Goal: Task Accomplishment & Management: Complete application form

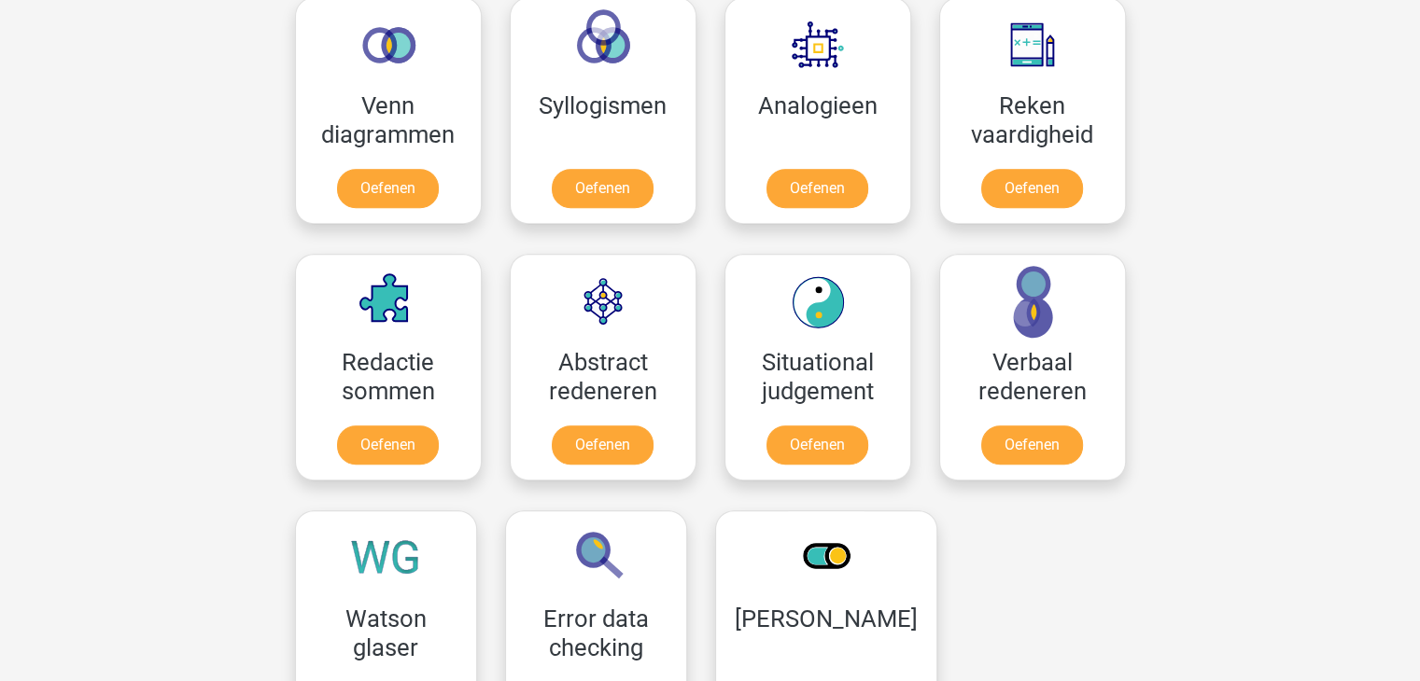
scroll to position [1142, 0]
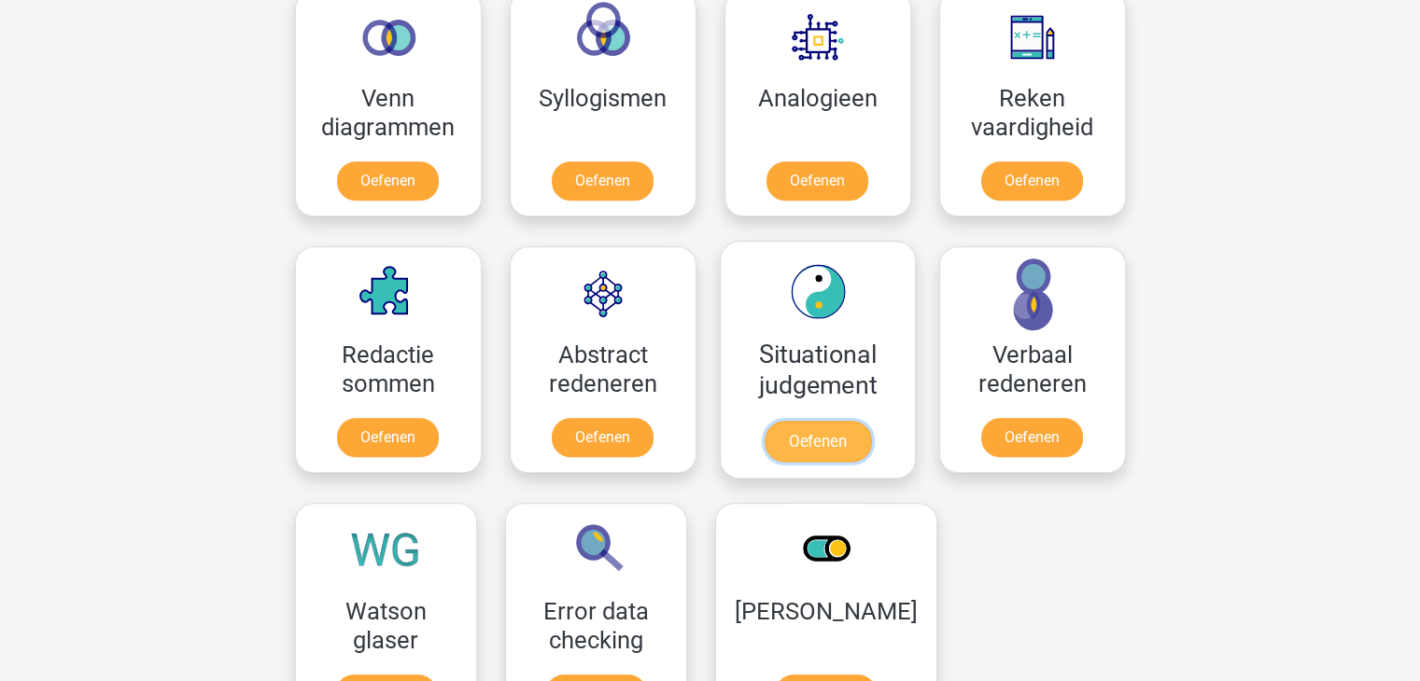
click at [850, 434] on link "Oefenen" at bounding box center [816, 441] width 106 height 41
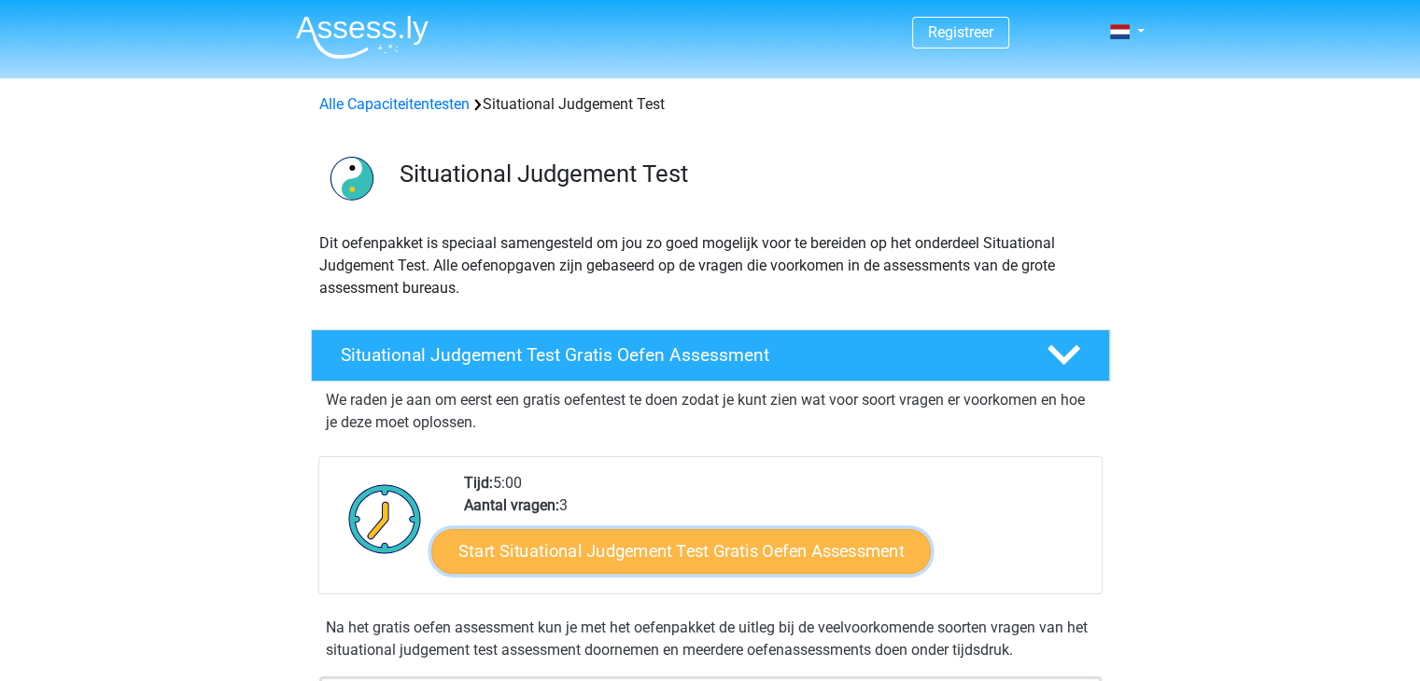
click at [747, 550] on link "Start Situational Judgement Test Gratis Oefen Assessment" at bounding box center [680, 551] width 499 height 45
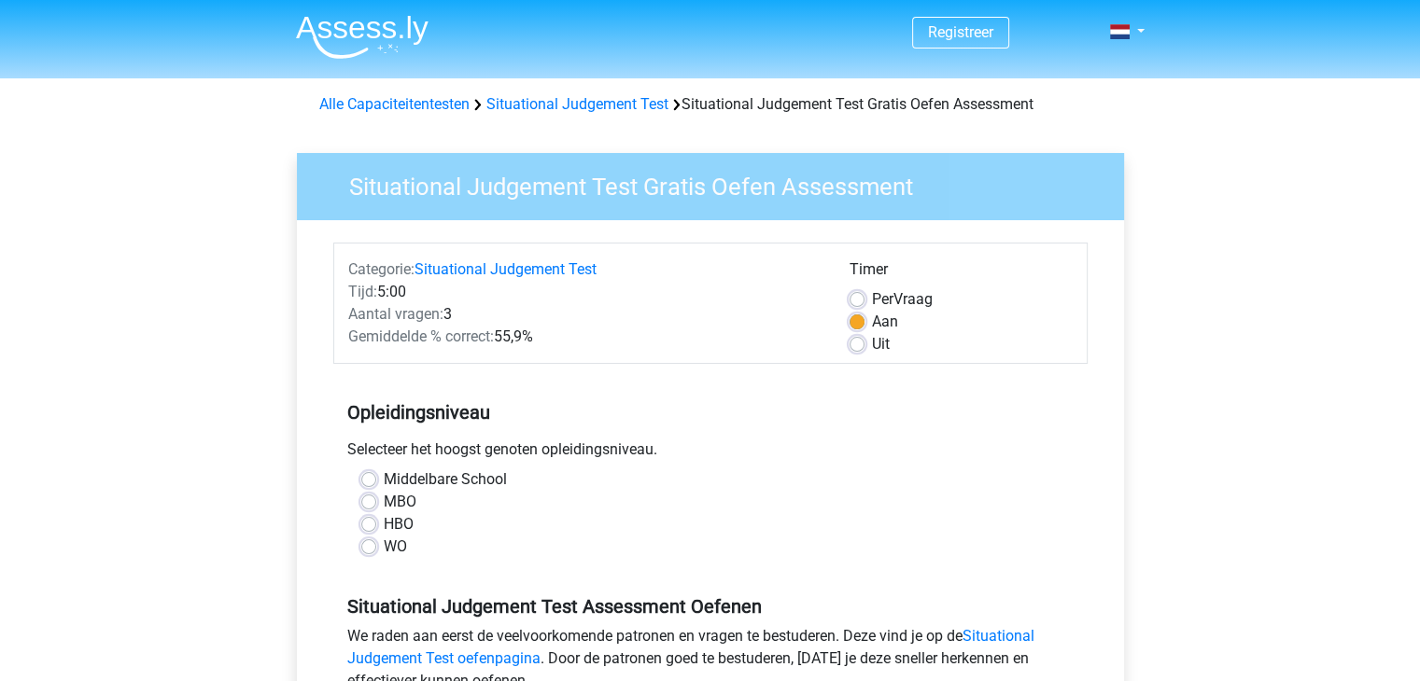
click at [384, 522] on label "HBO" at bounding box center [399, 524] width 30 height 22
click at [366, 522] on input "HBO" at bounding box center [368, 522] width 15 height 19
radio input "true"
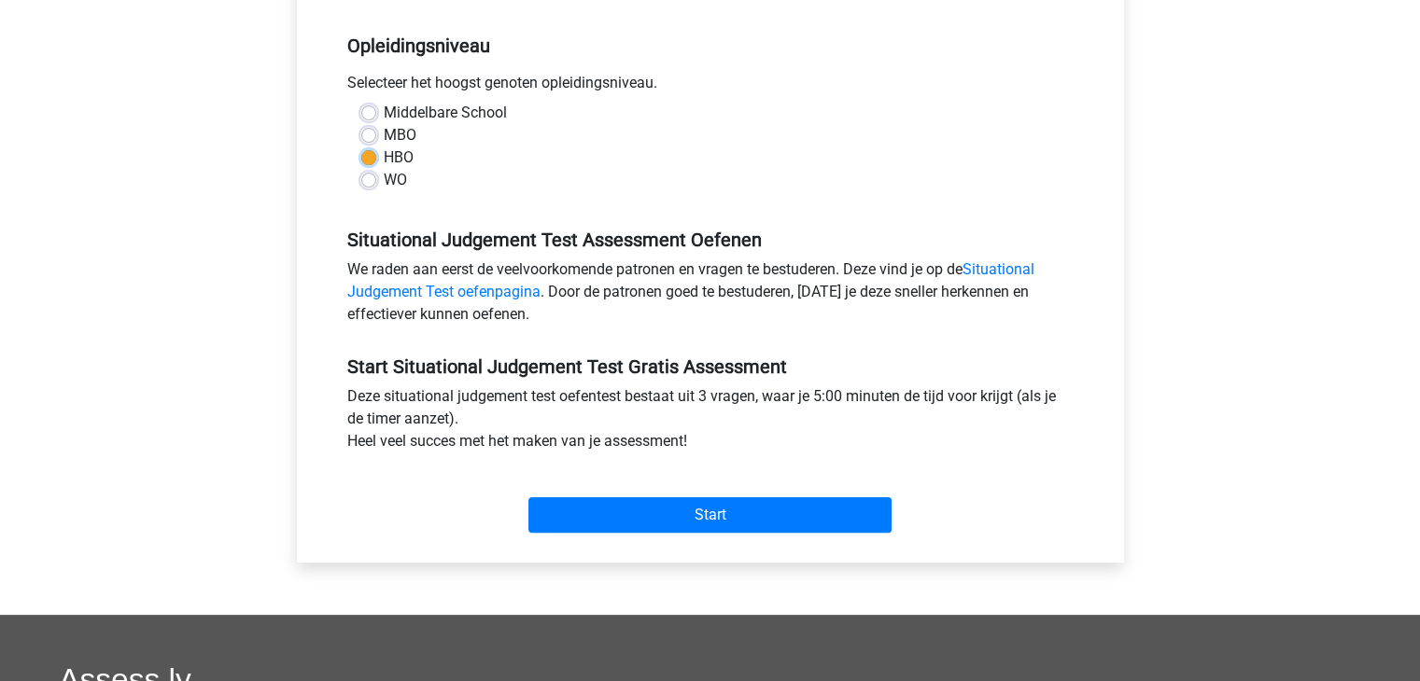
scroll to position [441, 0]
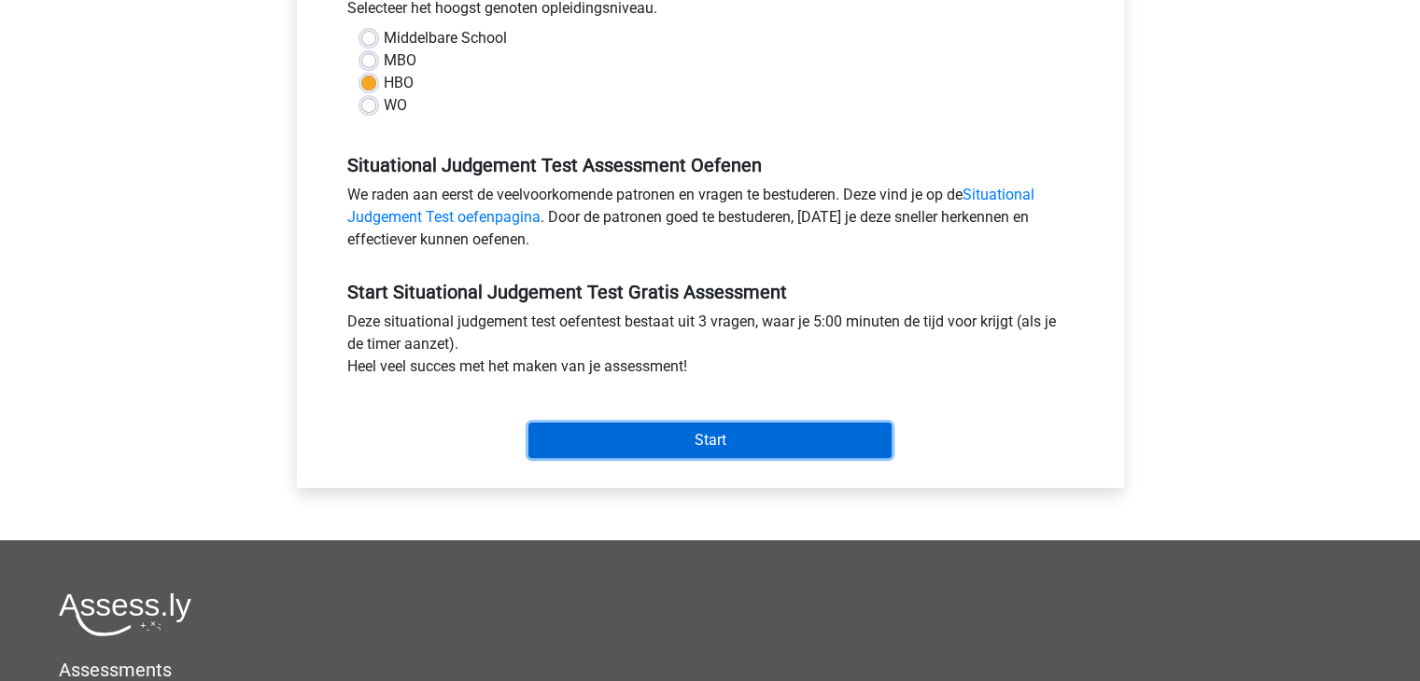
click at [795, 447] on input "Start" at bounding box center [709, 440] width 363 height 35
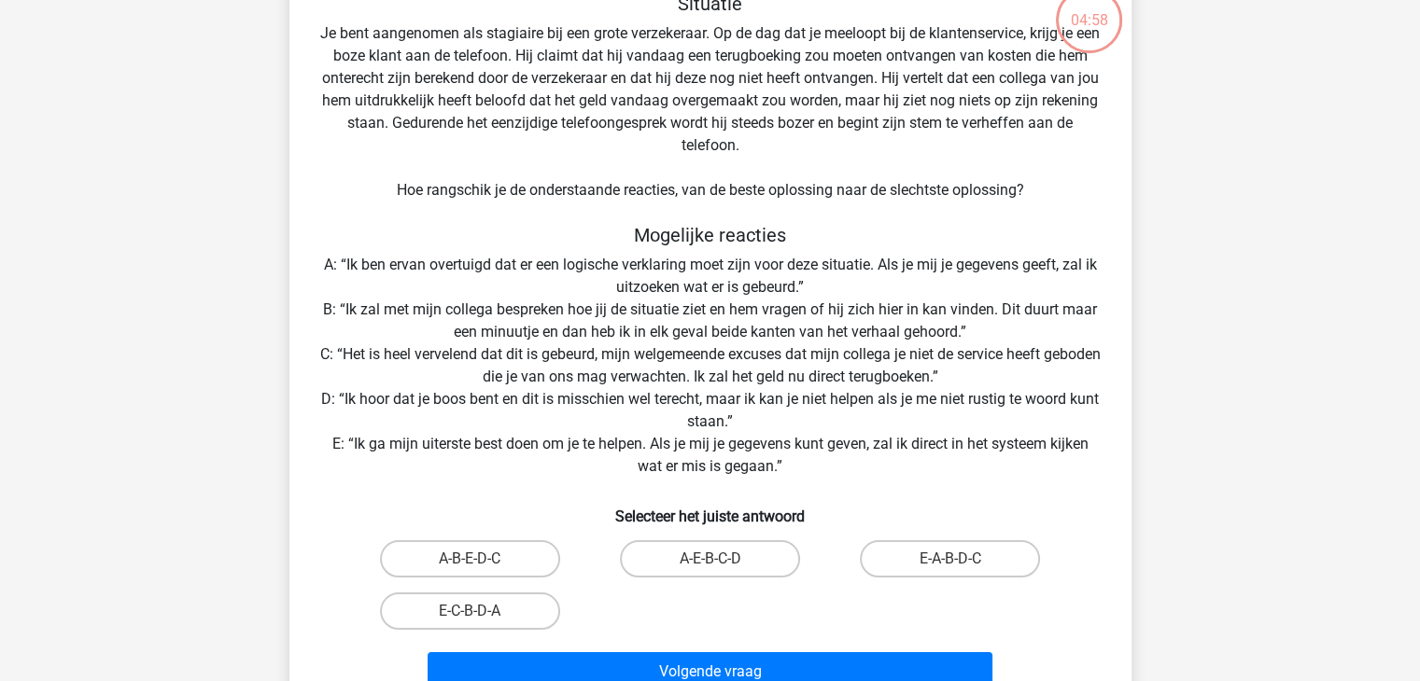
scroll to position [126, 0]
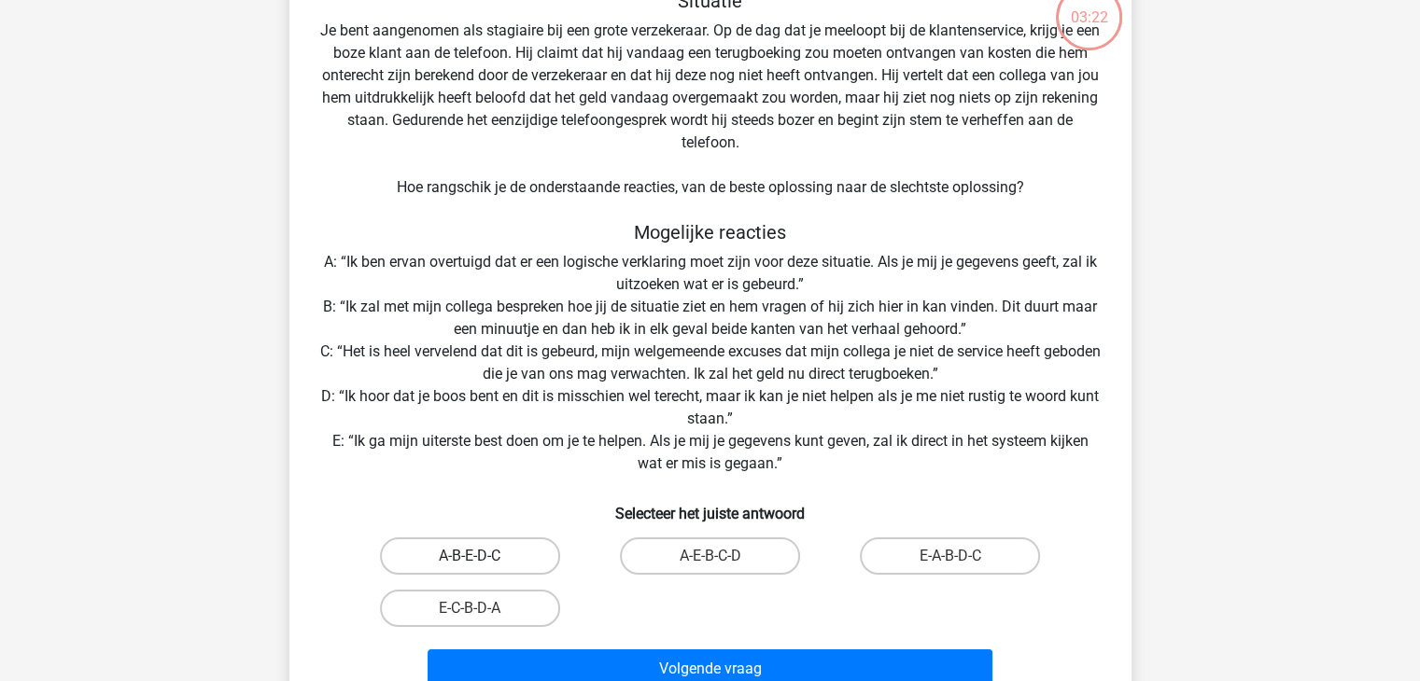
click at [483, 568] on label "A-B-E-D-C" at bounding box center [470, 556] width 180 height 37
click at [482, 568] on input "A-B-E-D-C" at bounding box center [475, 562] width 12 height 12
radio input "true"
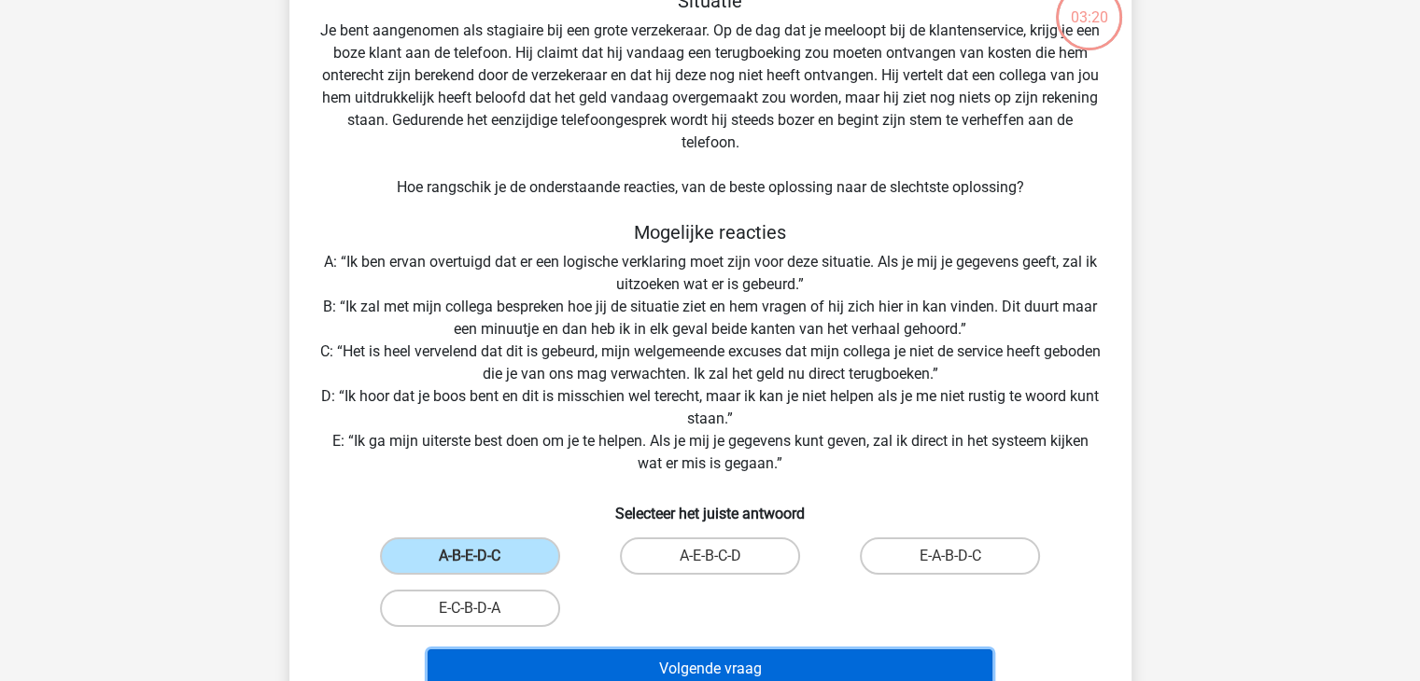
click at [630, 669] on button "Volgende vraag" at bounding box center [709, 669] width 565 height 39
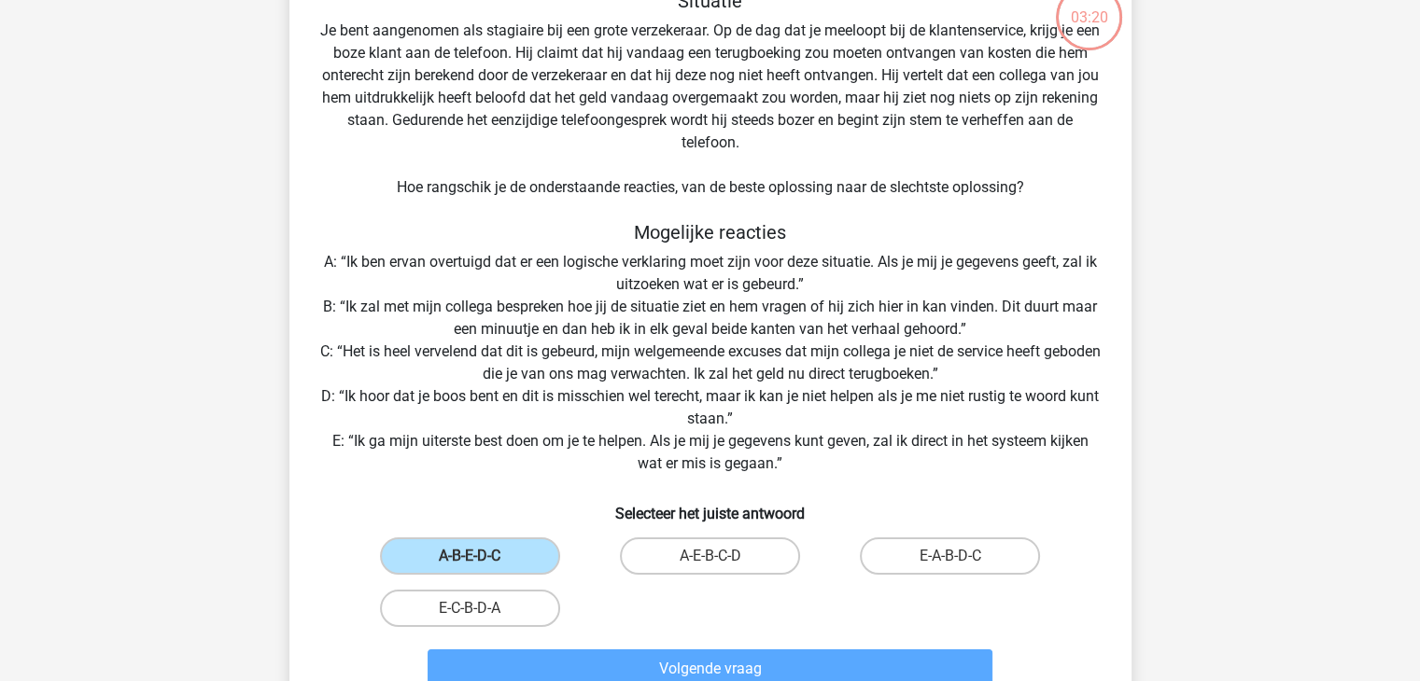
scroll to position [86, 0]
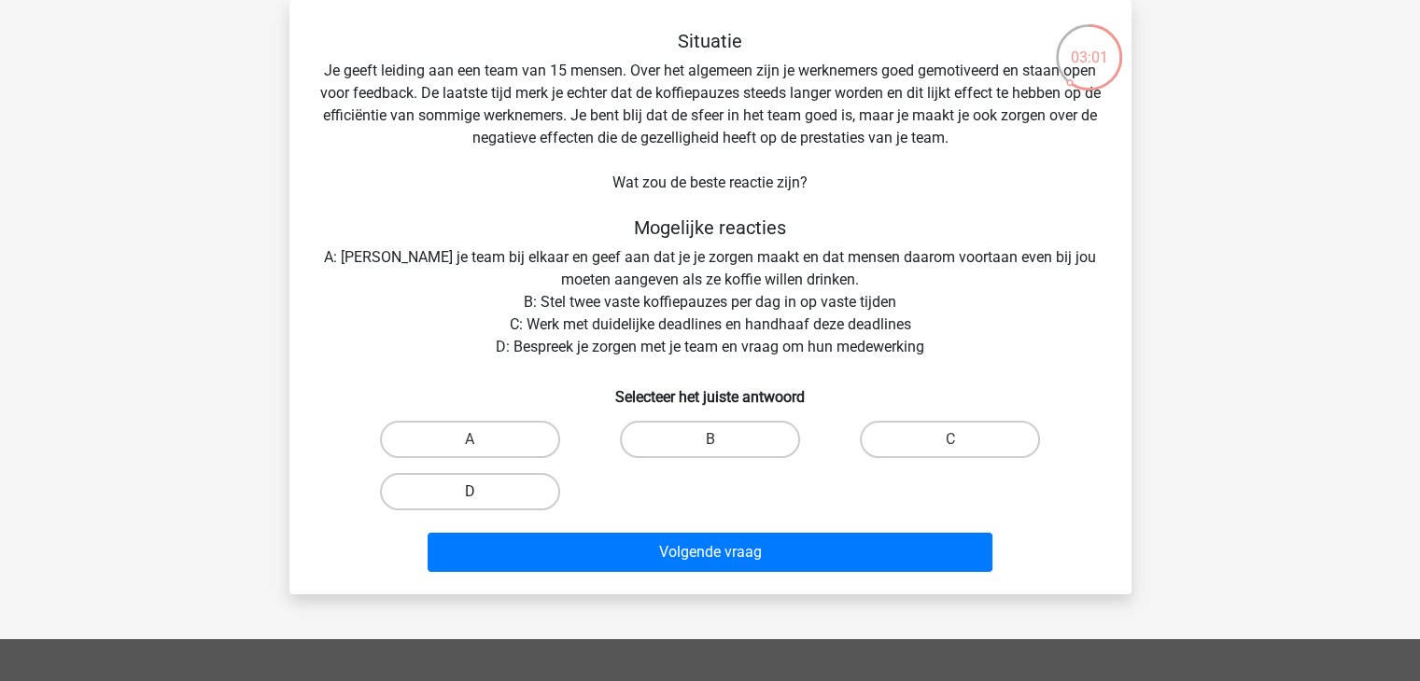
click at [450, 483] on label "D" at bounding box center [470, 491] width 180 height 37
click at [469, 492] on input "D" at bounding box center [475, 498] width 12 height 12
radio input "true"
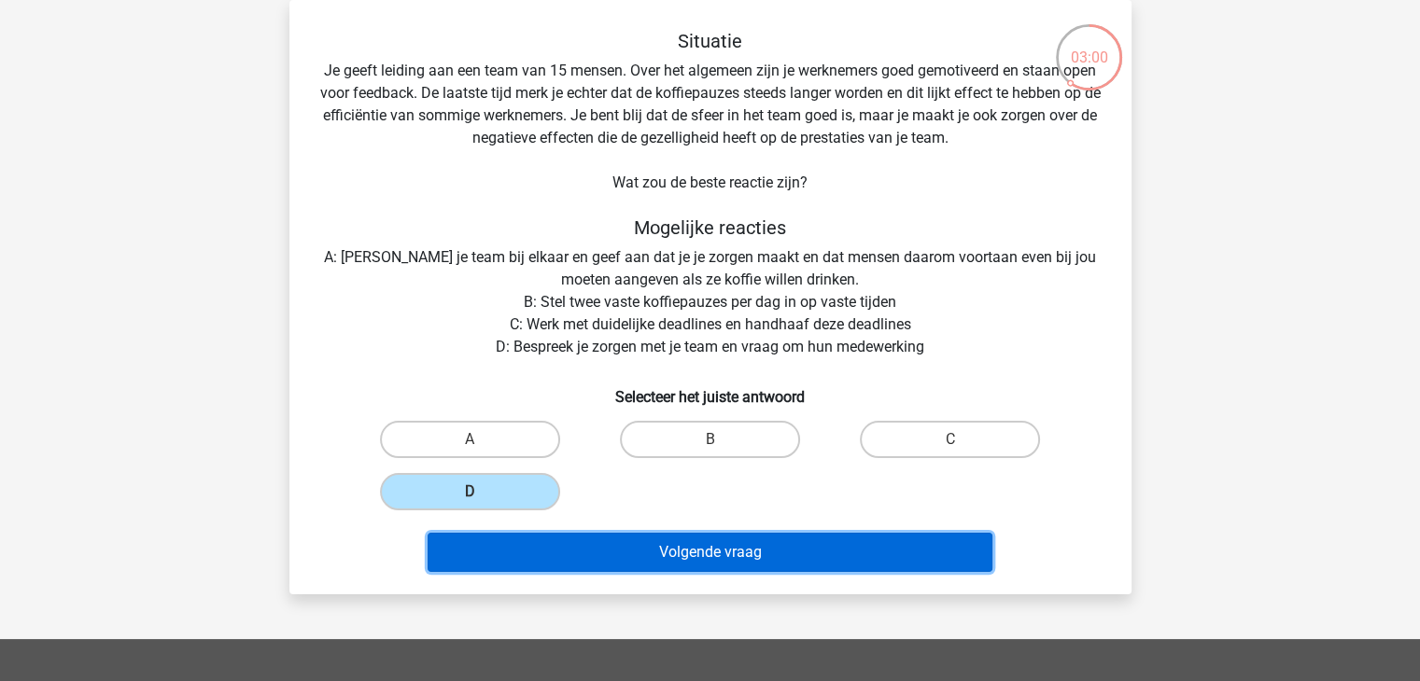
click at [536, 556] on button "Volgende vraag" at bounding box center [709, 552] width 565 height 39
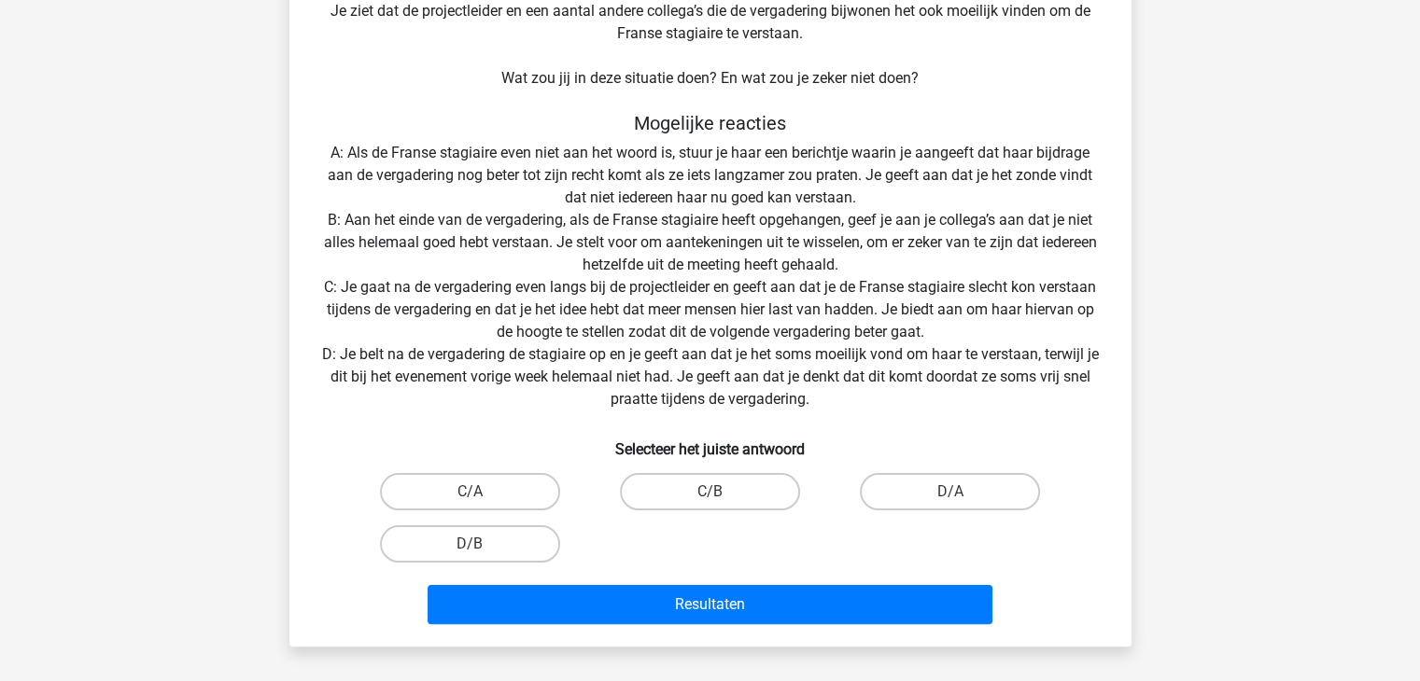
scroll to position [285, 0]
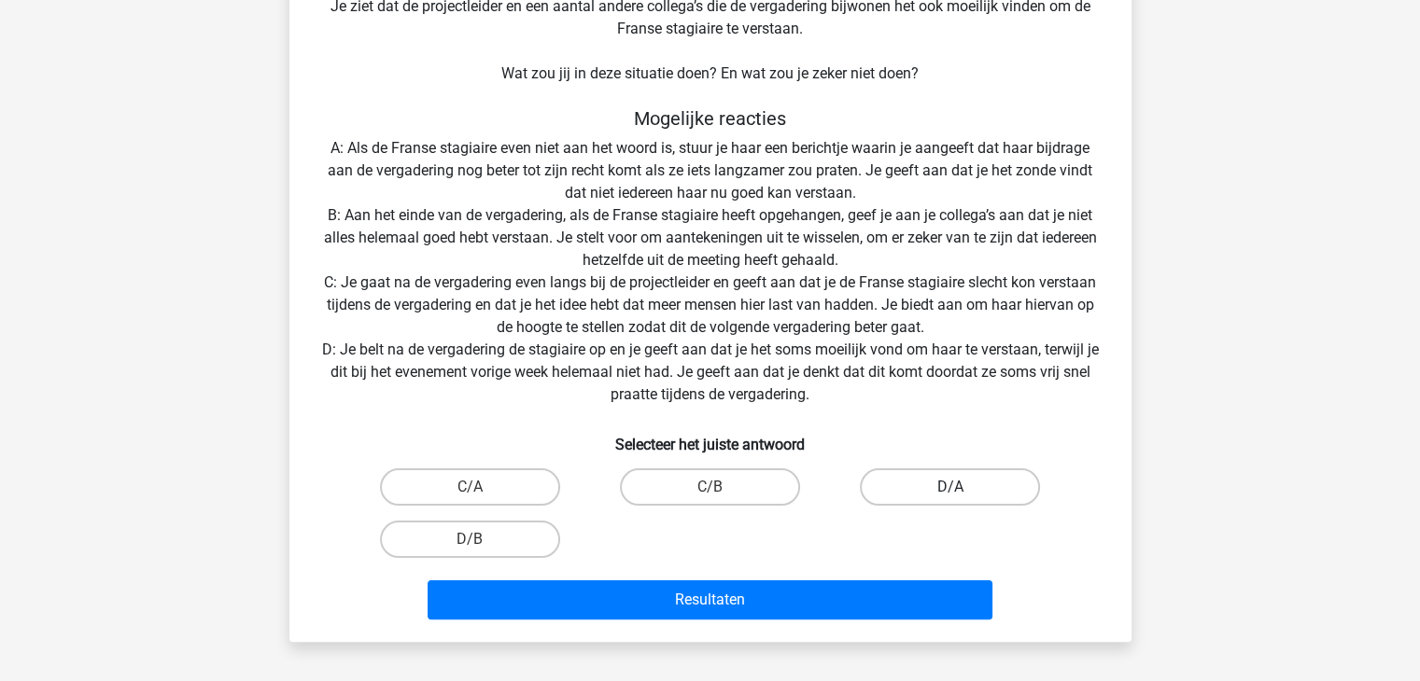
click at [921, 488] on label "D/A" at bounding box center [950, 487] width 180 height 37
click at [950, 488] on input "D/A" at bounding box center [956, 493] width 12 height 12
radio input "true"
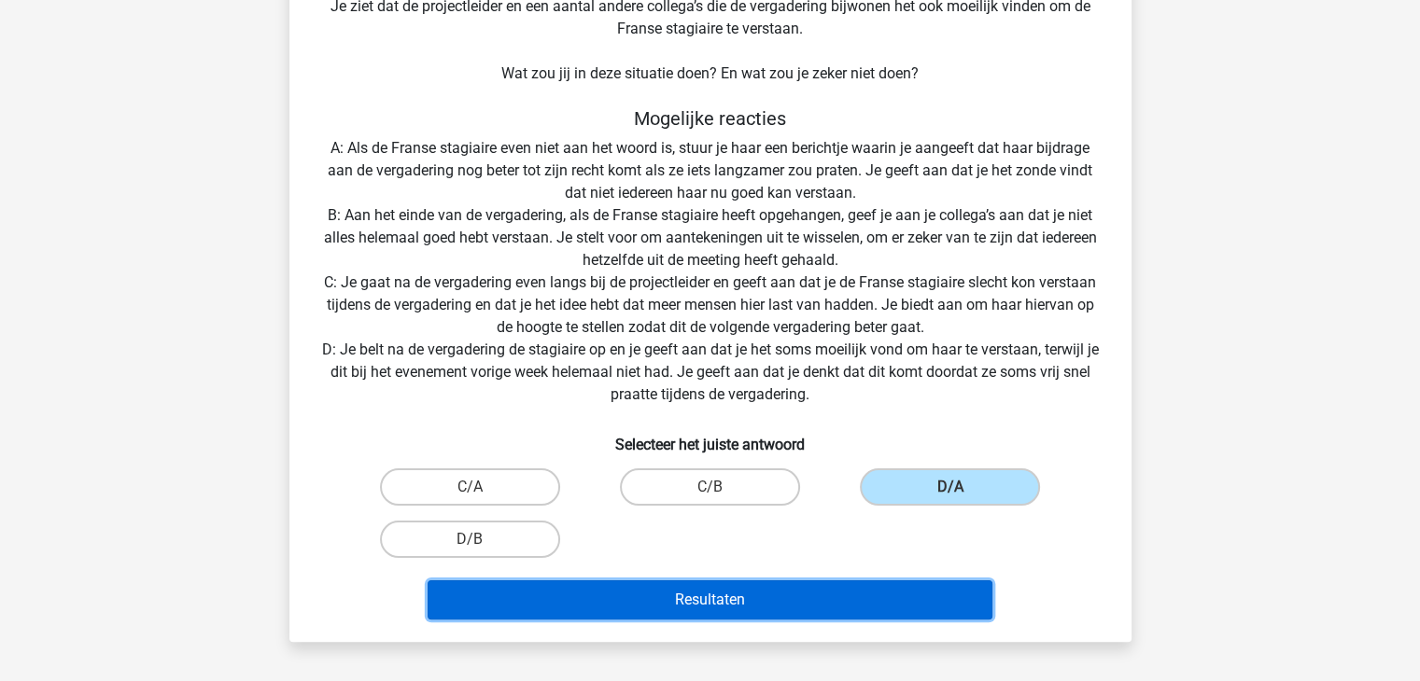
click at [858, 604] on button "Resultaten" at bounding box center [709, 600] width 565 height 39
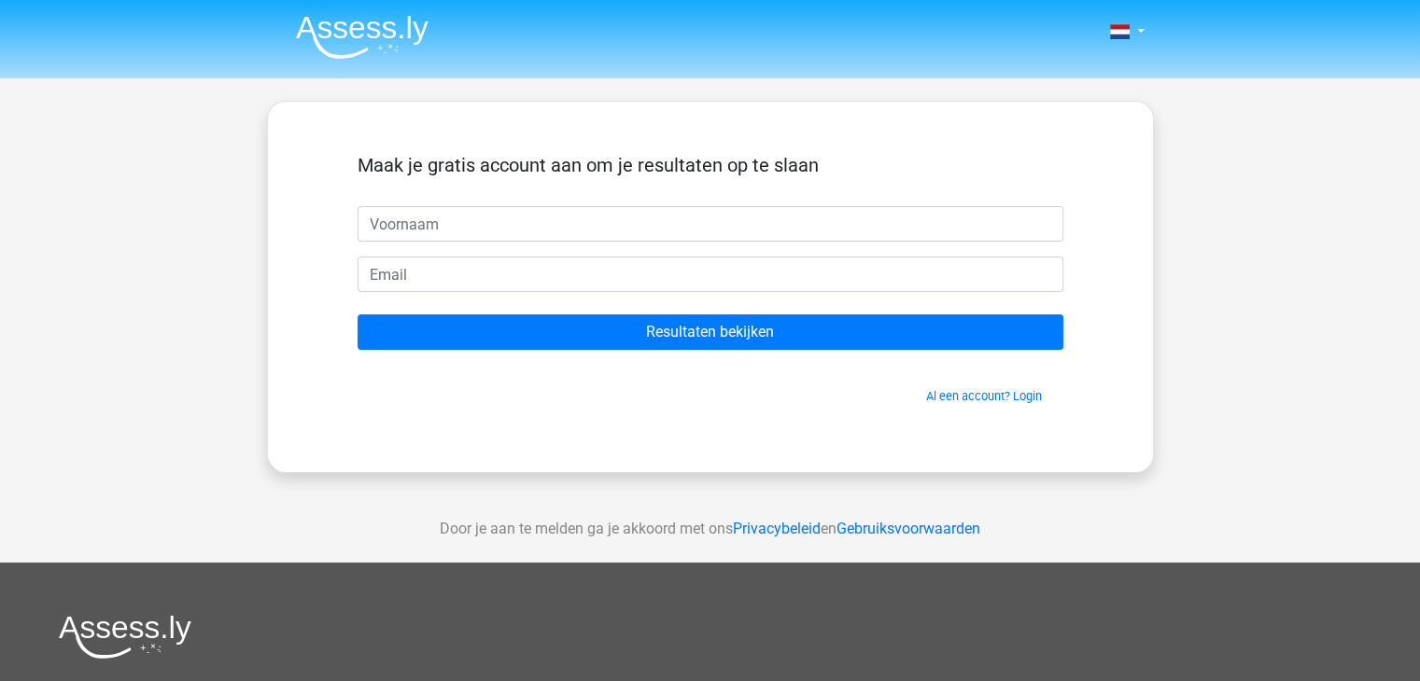
click at [814, 227] on input "text" at bounding box center [710, 223] width 706 height 35
type input "l"
click at [774, 251] on form "Maak je gratis account aan om je resultaten op te slaan lotte Resultaten bekijk…" at bounding box center [710, 279] width 706 height 251
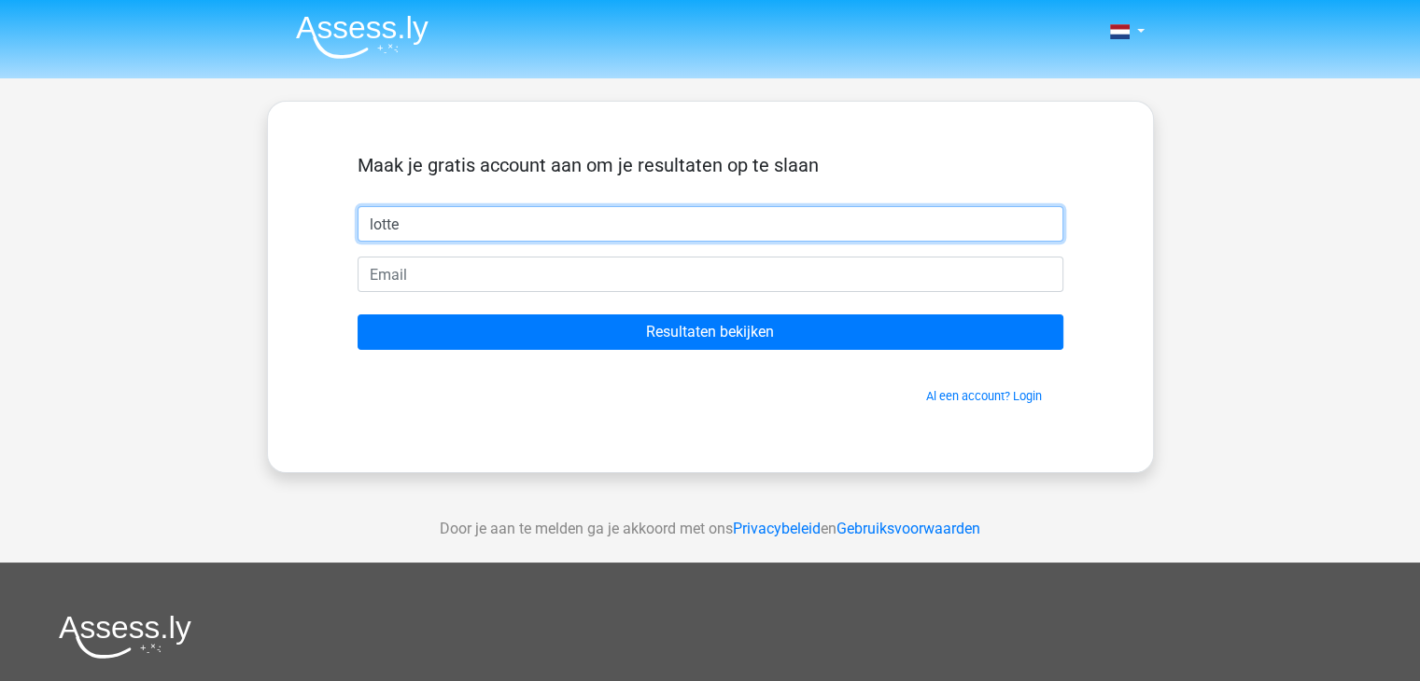
click at [777, 237] on input "lotte" at bounding box center [710, 223] width 706 height 35
type input "l"
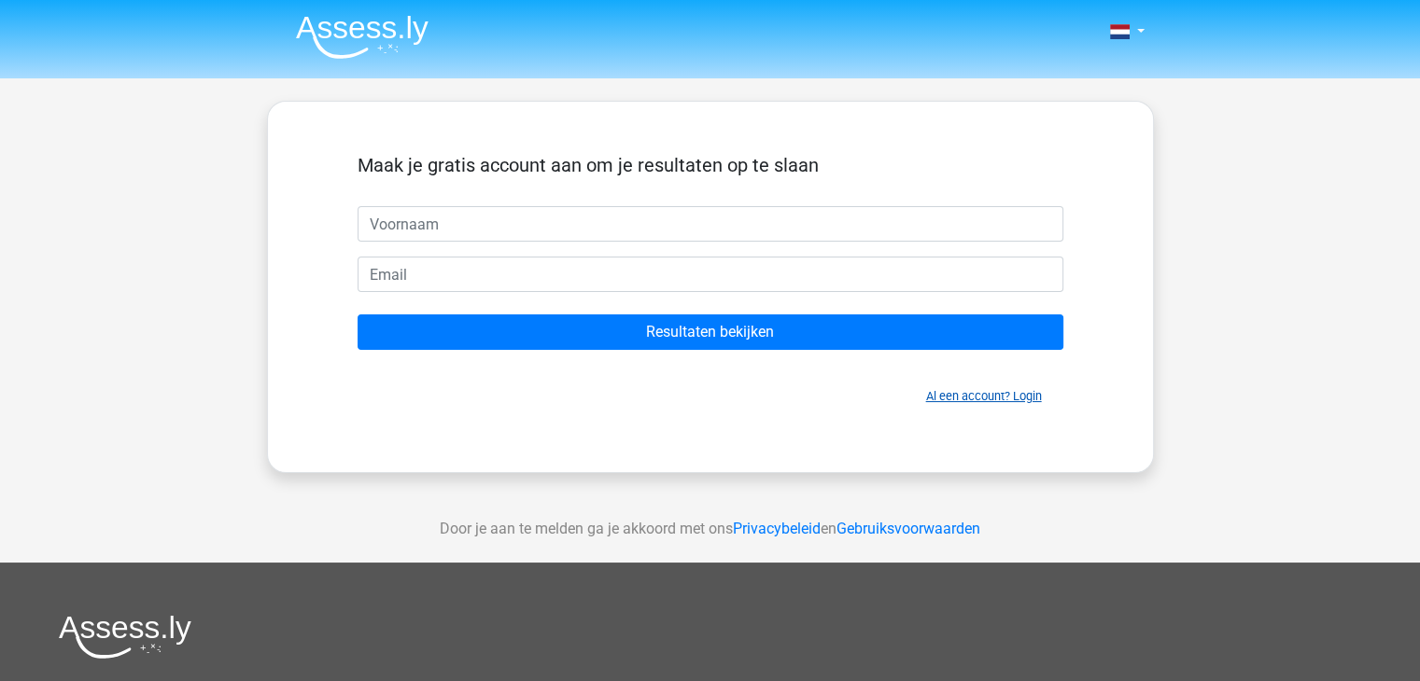
click at [954, 401] on link "Al een account? Login" at bounding box center [984, 396] width 116 height 14
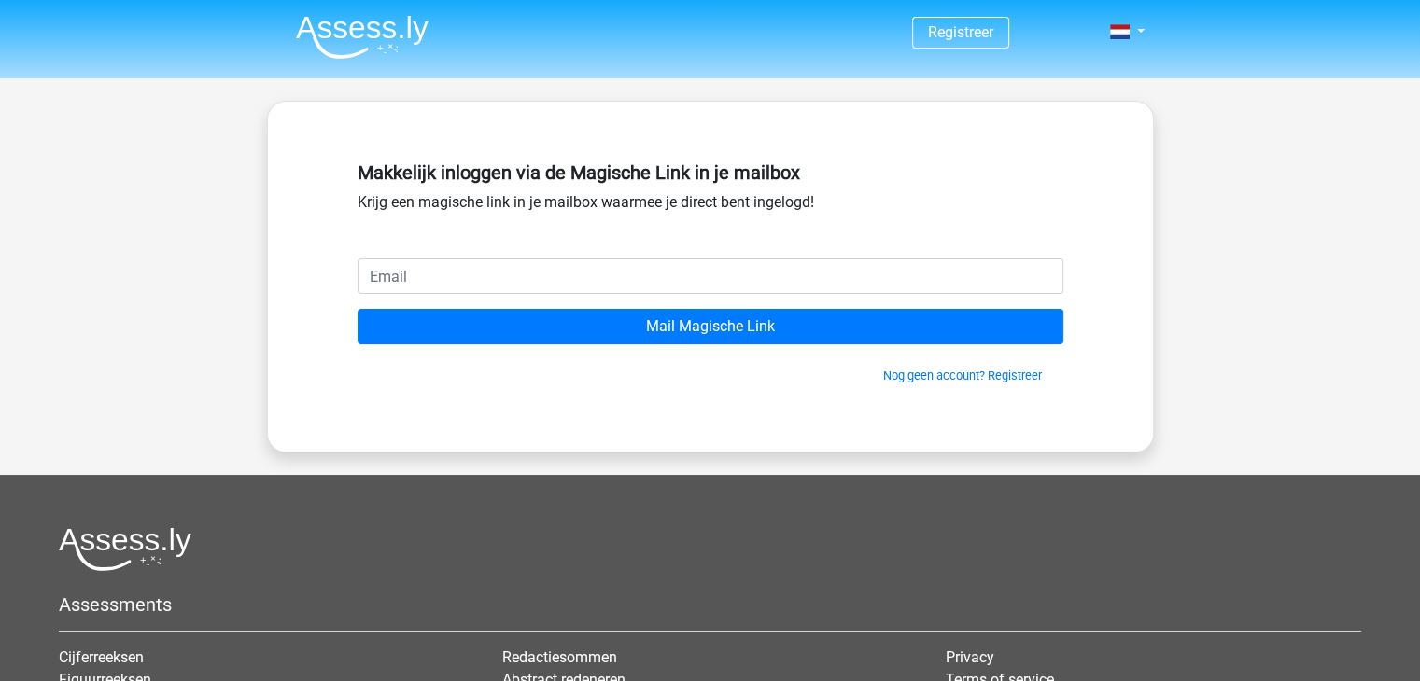
click at [833, 282] on input "email" at bounding box center [710, 276] width 706 height 35
